Goal: Obtain resource: Obtain resource

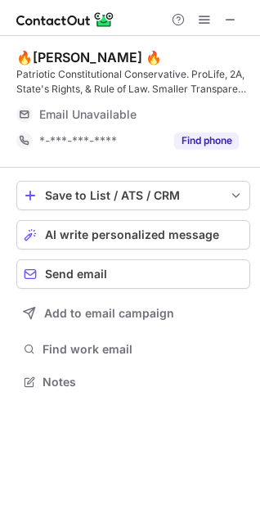
scroll to position [361, 260]
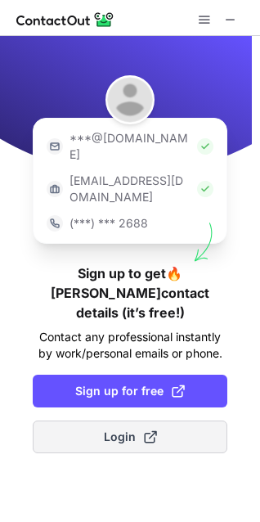
click at [133, 429] on span "Login" at bounding box center [130, 437] width 53 height 16
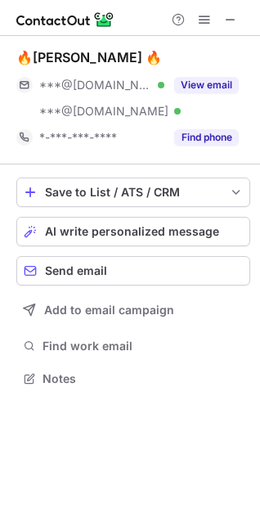
scroll to position [368, 260]
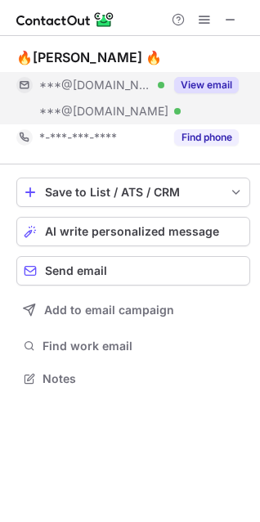
click at [190, 86] on button "View email" at bounding box center [206, 85] width 65 height 16
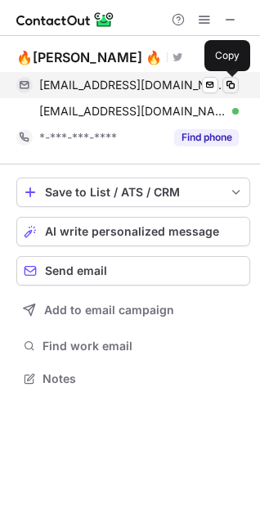
click at [228, 84] on span at bounding box center [230, 85] width 13 height 13
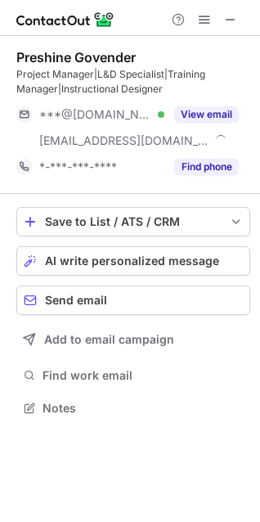
scroll to position [397, 260]
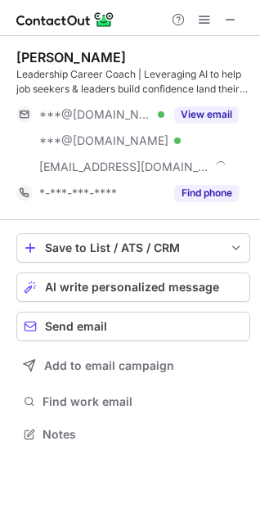
scroll to position [423, 260]
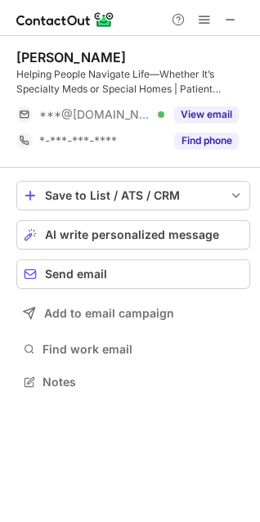
scroll to position [371, 260]
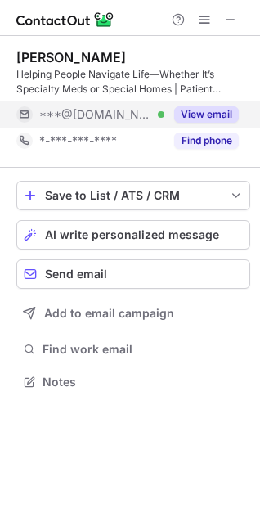
click at [206, 110] on button "View email" at bounding box center [206, 114] width 65 height 16
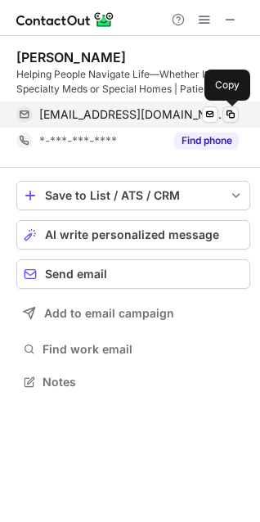
click at [228, 115] on span at bounding box center [230, 114] width 13 height 13
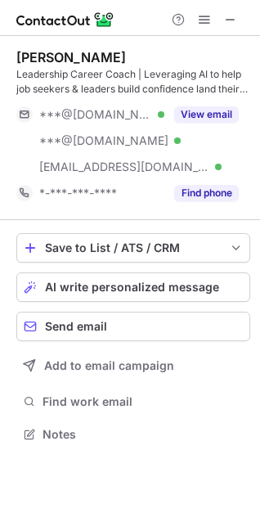
scroll to position [423, 260]
